Goal: Transaction & Acquisition: Purchase product/service

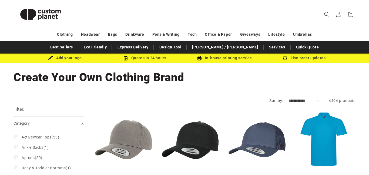
scroll to position [12, 0]
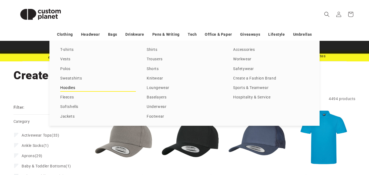
click at [69, 89] on link "Hoodies" at bounding box center [98, 87] width 76 height 7
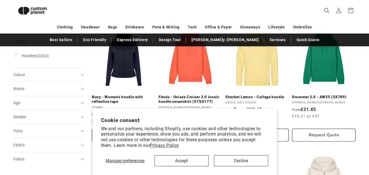
scroll to position [79, 0]
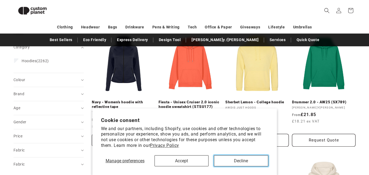
click at [253, 160] on button "Decline" at bounding box center [241, 160] width 54 height 11
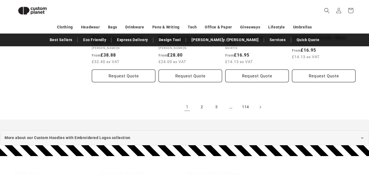
scroll to position [652, 0]
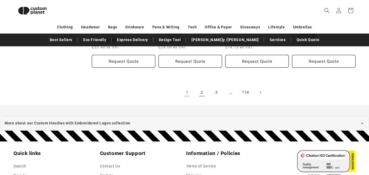
click at [200, 93] on link "2" at bounding box center [202, 92] width 12 height 12
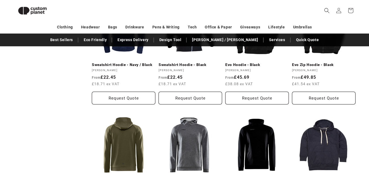
scroll to position [241, 0]
